Goal: Task Accomplishment & Management: Manage account settings

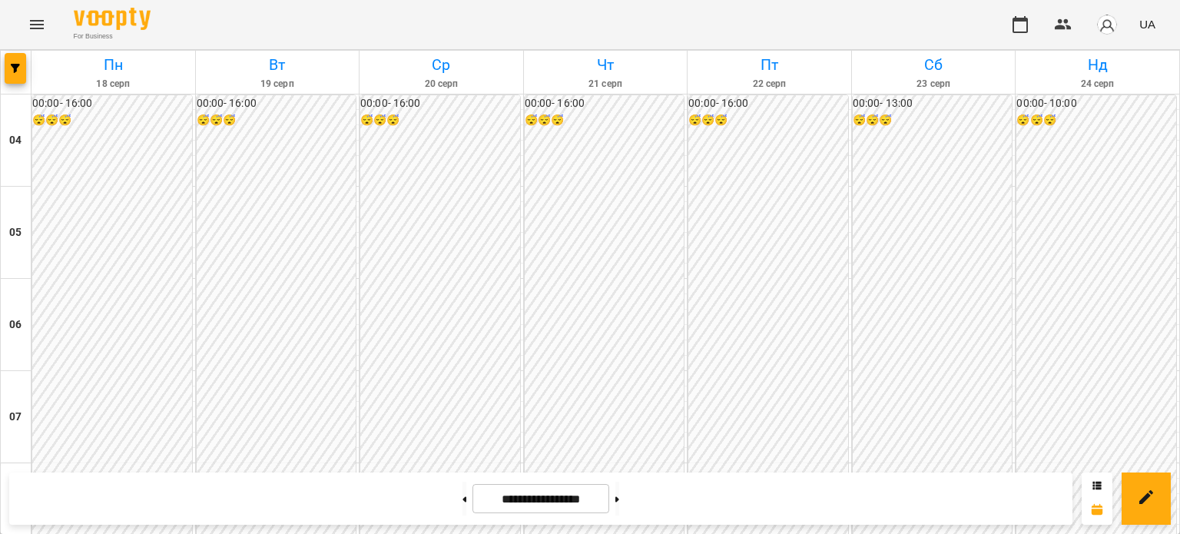
scroll to position [1232, 0]
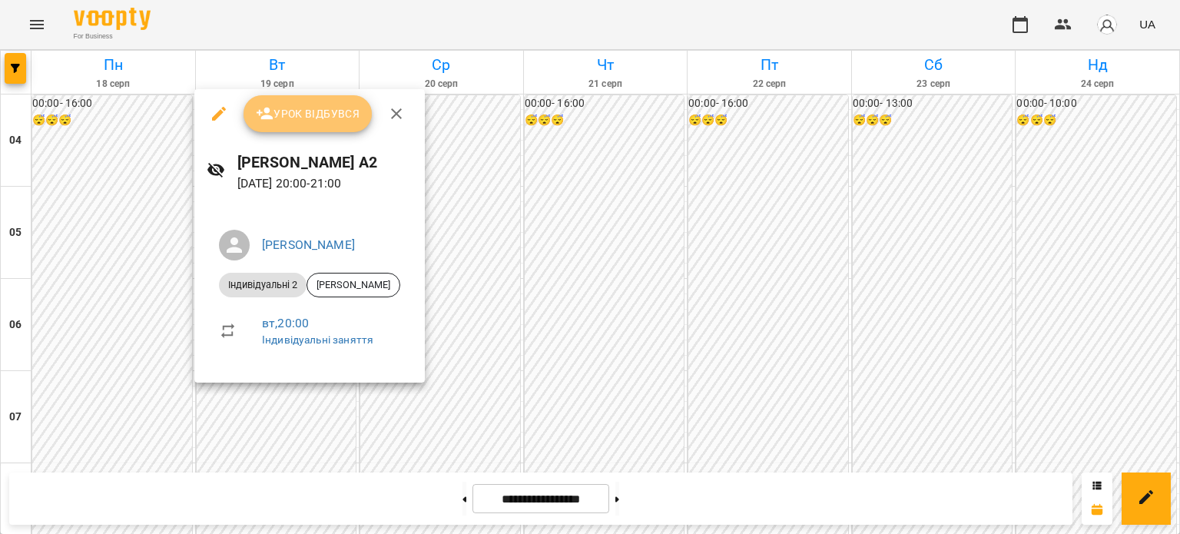
click at [347, 122] on span "Урок відбувся" at bounding box center [308, 113] width 104 height 18
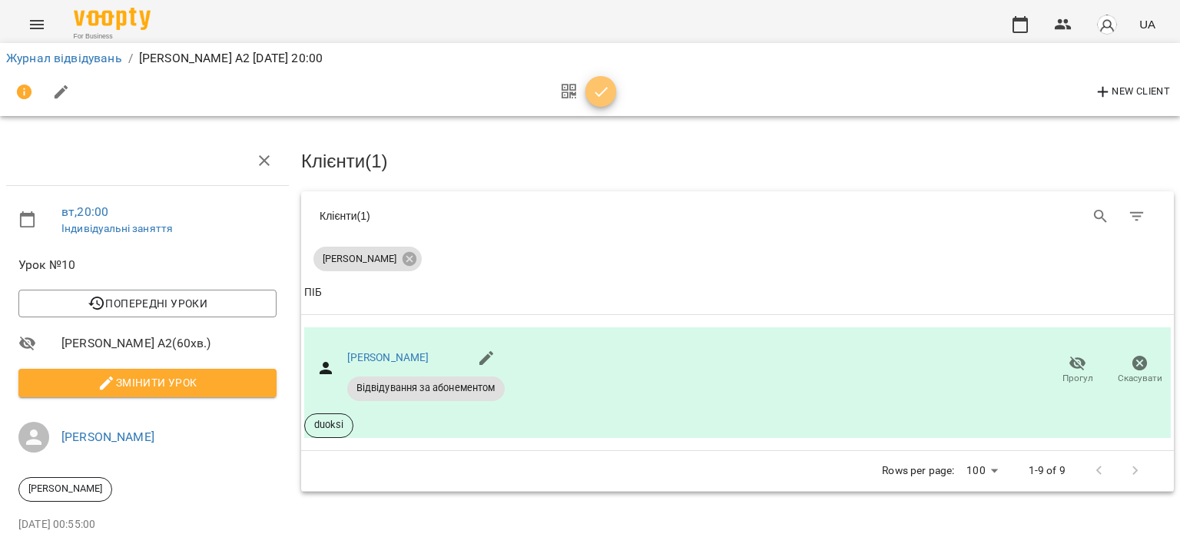
click at [602, 91] on icon "button" at bounding box center [601, 92] width 13 height 10
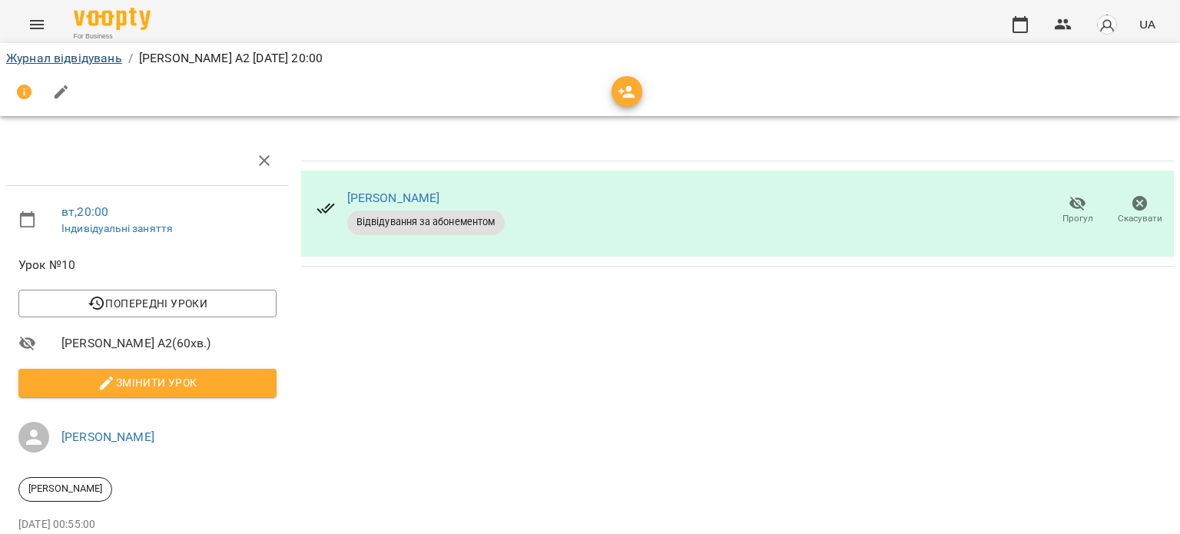
drag, startPoint x: 101, startPoint y: 69, endPoint x: 100, endPoint y: 56, distance: 13.1
click at [100, 56] on div "Журнал відвідувань / [PERSON_NAME] А2 [DATE] 20:00" at bounding box center [590, 58] width 1174 height 25
click at [100, 56] on link "Журнал відвідувань" at bounding box center [64, 58] width 116 height 15
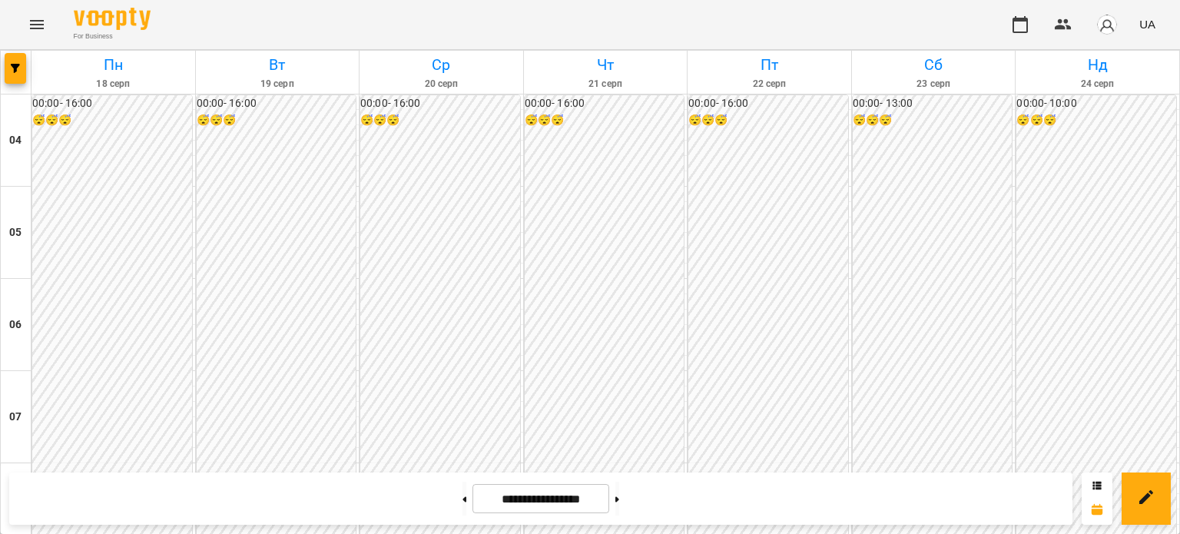
scroll to position [987, 0]
